Goal: Task Accomplishment & Management: Manage account settings

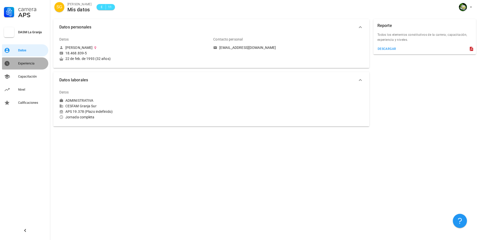
click at [33, 65] on div "Experiencia" at bounding box center [32, 63] width 28 height 8
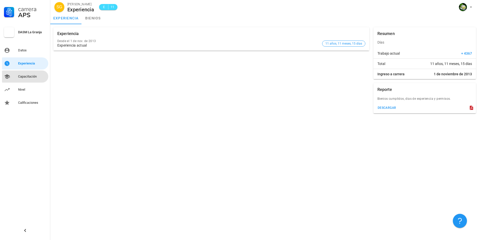
click at [32, 76] on div "Capacitación" at bounding box center [32, 76] width 28 height 4
